Goal: Book appointment/travel/reservation

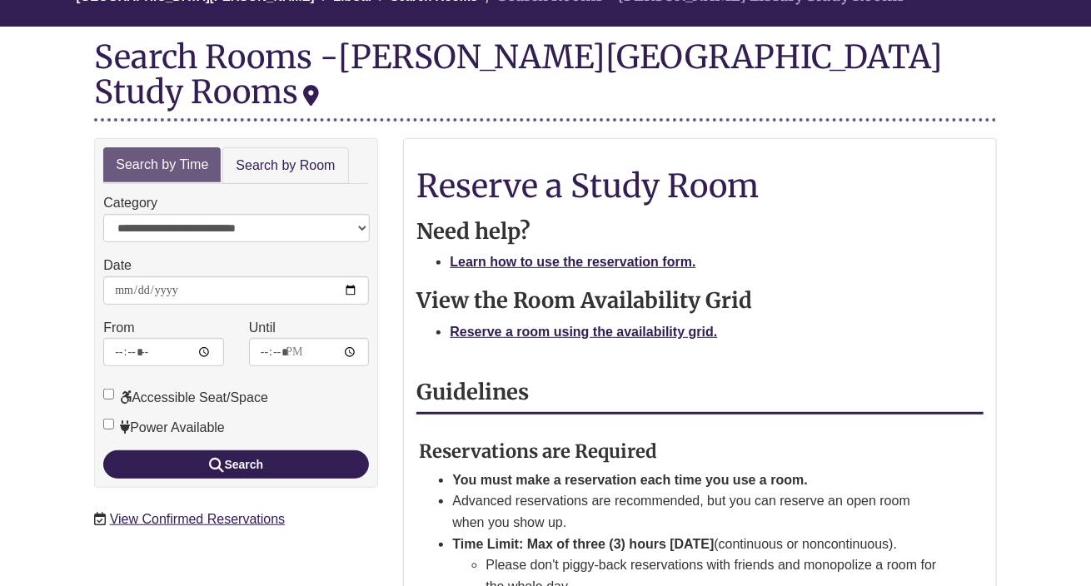
scroll to position [225, 0]
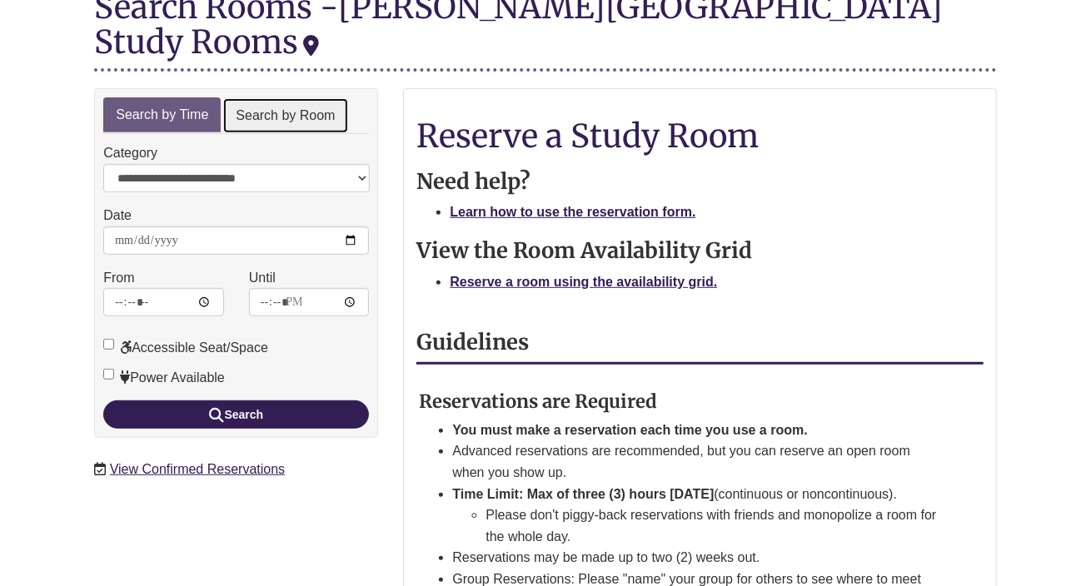
click at [266, 97] on link "Search by Room" at bounding box center [285, 115] width 126 height 37
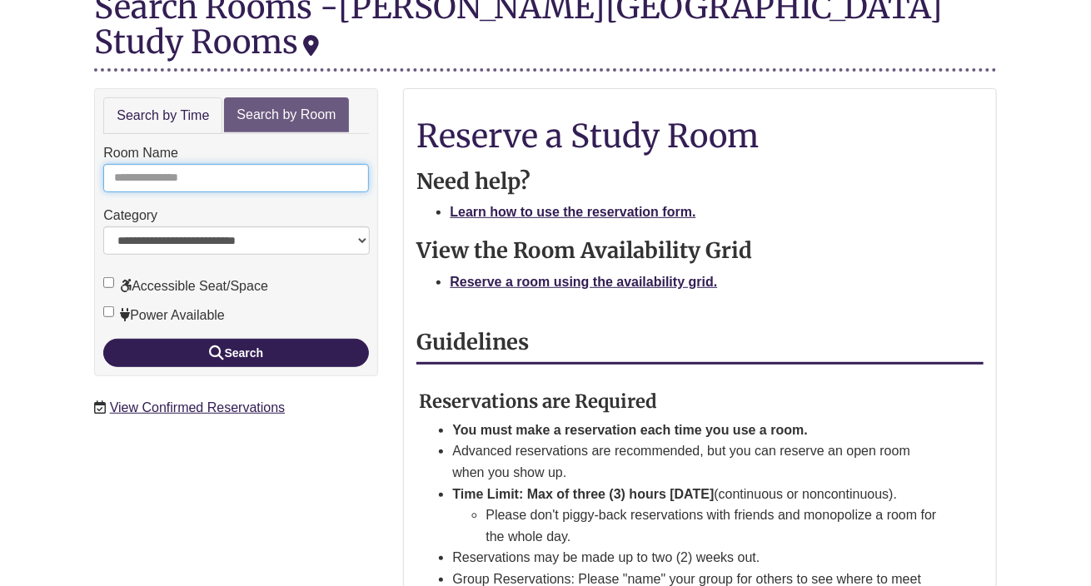
click at [186, 164] on input "Room Name" at bounding box center [236, 178] width 266 height 28
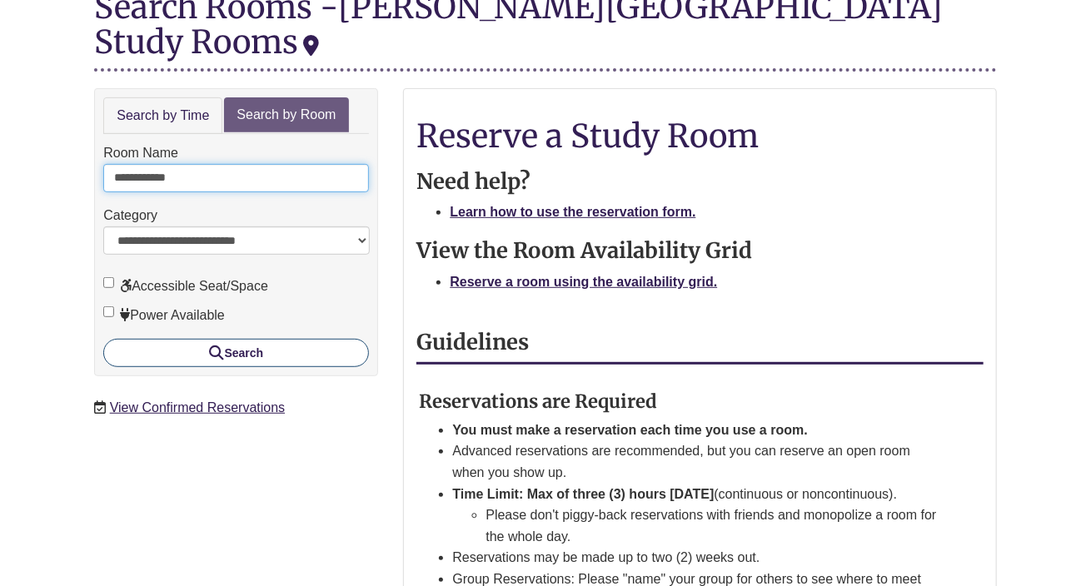
type input "**********"
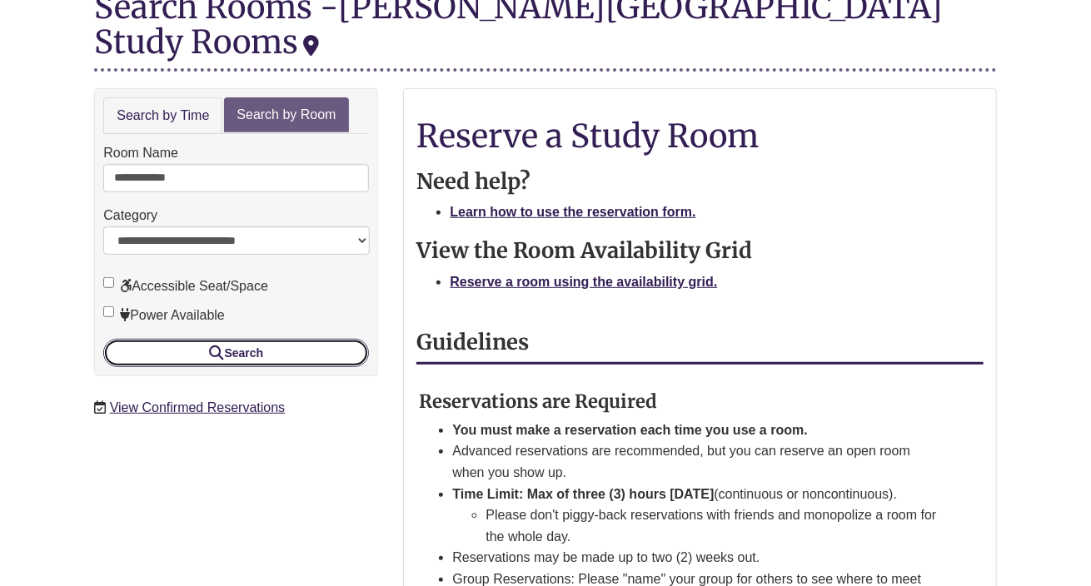
click at [209, 352] on icon "submit" at bounding box center [216, 352] width 15 height 1
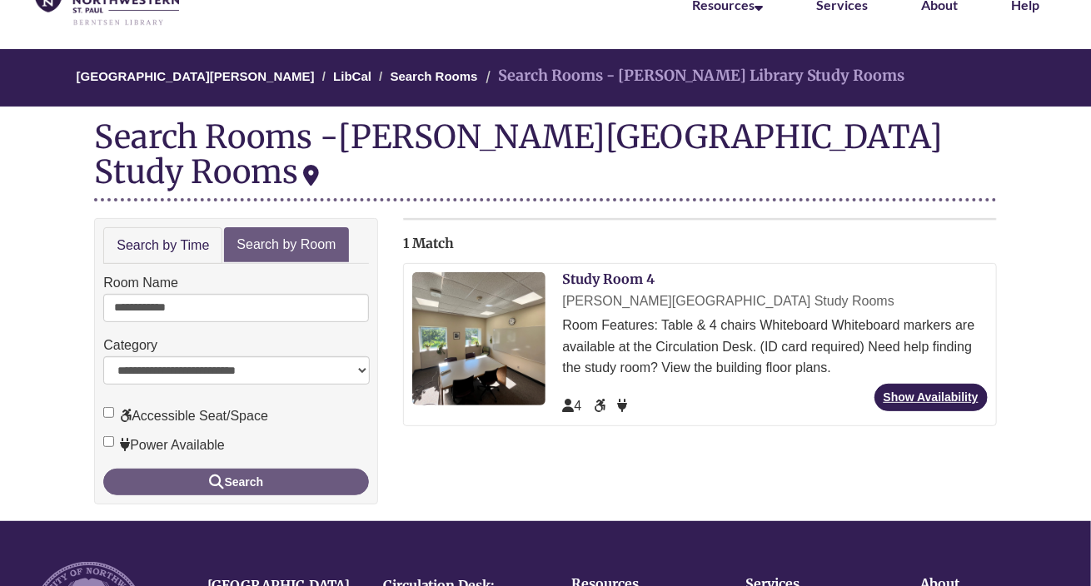
scroll to position [100, 0]
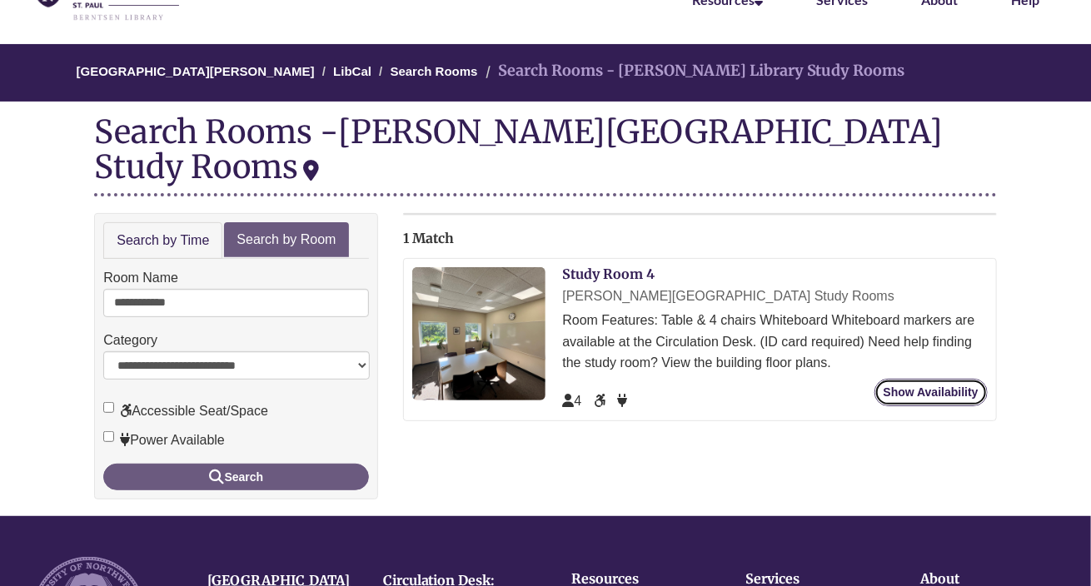
click at [970, 379] on link "Show Availability" at bounding box center [930, 392] width 113 height 27
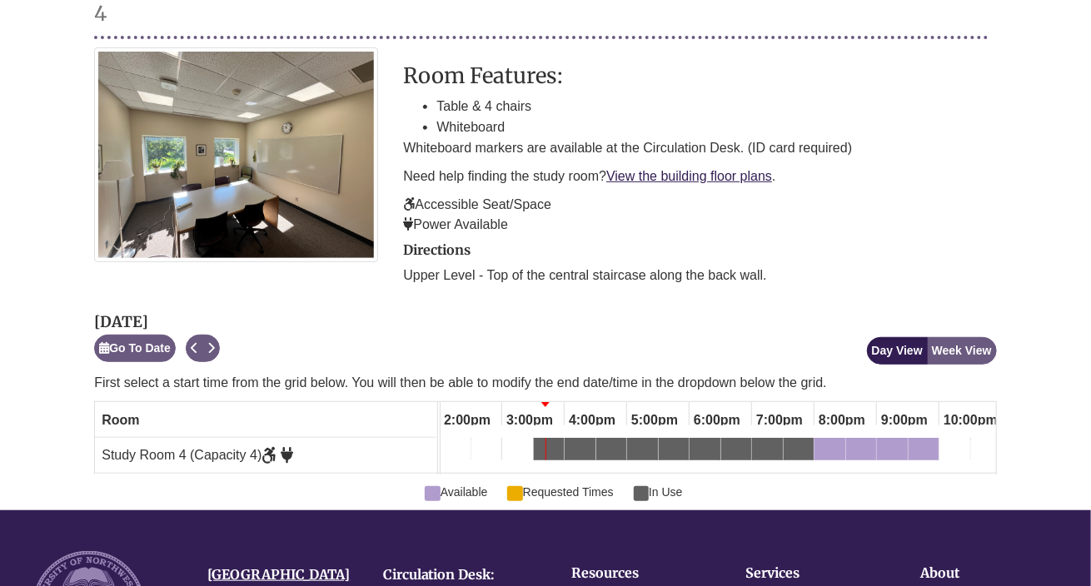
scroll to position [280, 0]
